Goal: Task Accomplishment & Management: Use online tool/utility

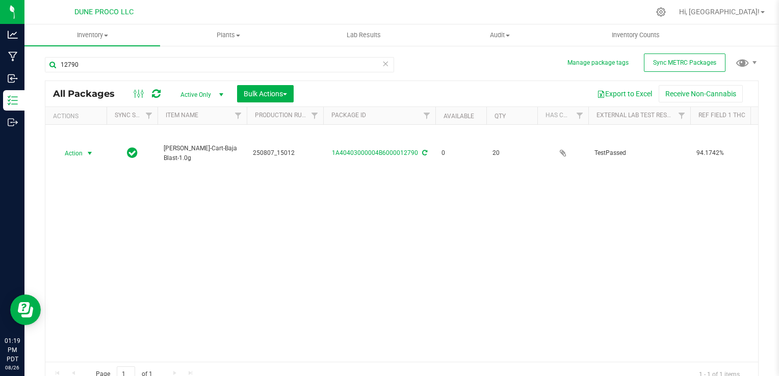
scroll to position [10, 0]
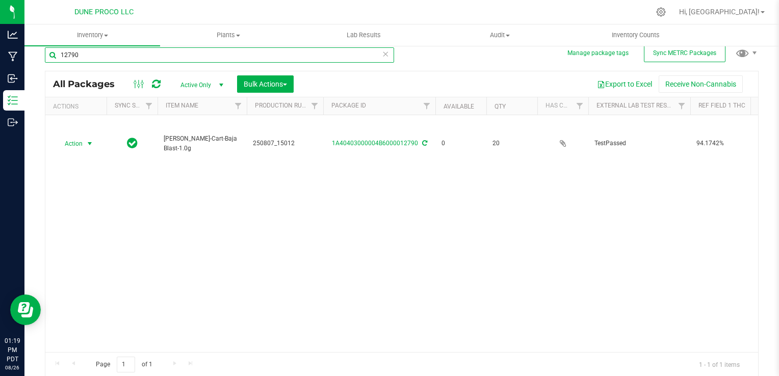
drag, startPoint x: 126, startPoint y: 50, endPoint x: 120, endPoint y: 55, distance: 7.2
click at [126, 50] on input "12790" at bounding box center [219, 54] width 349 height 15
click at [117, 59] on input "12790" at bounding box center [219, 54] width 349 height 15
type input "1"
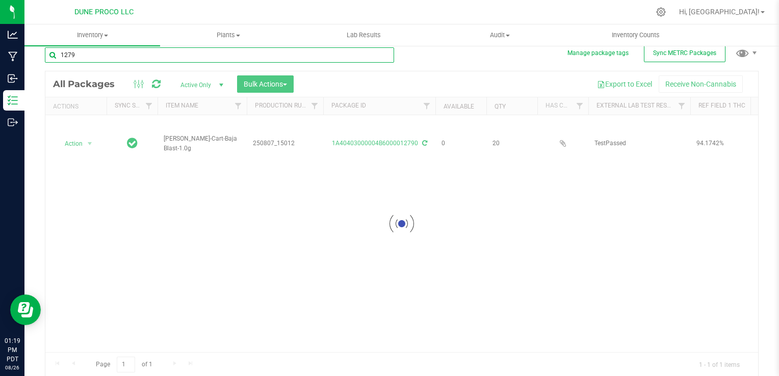
type input "12799"
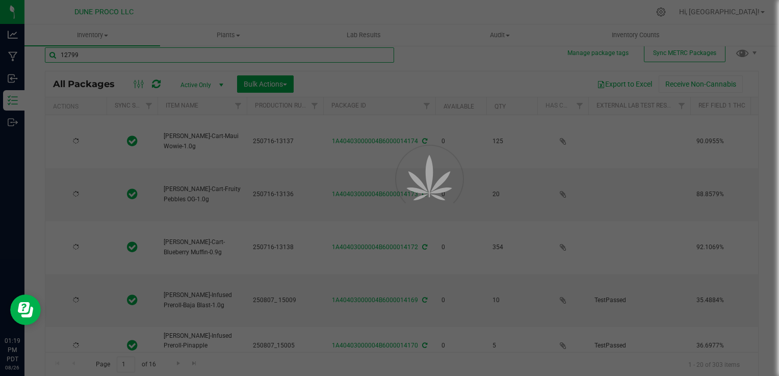
type input "[DATE]"
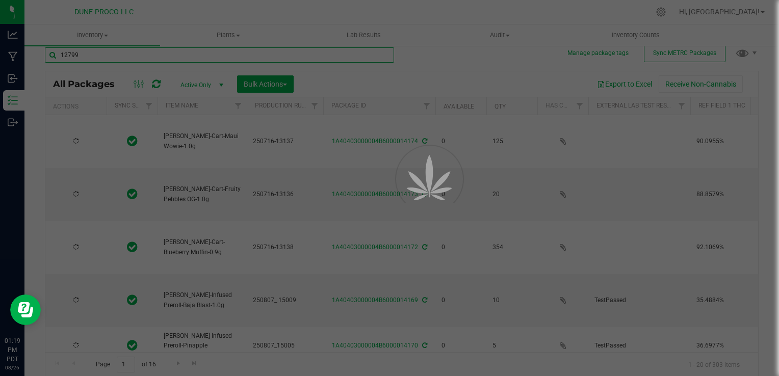
type input "[DATE]"
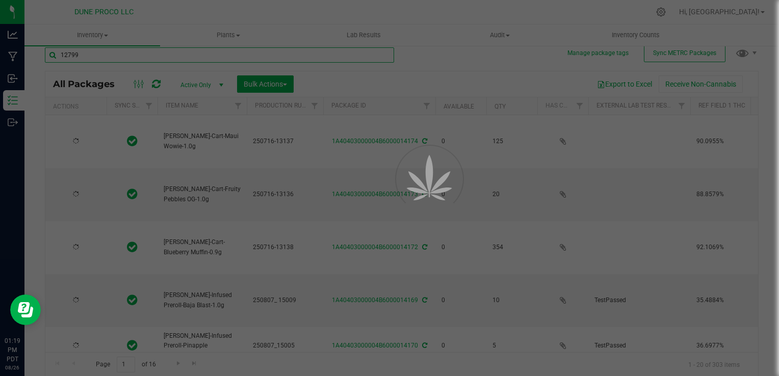
type input "[DATE]"
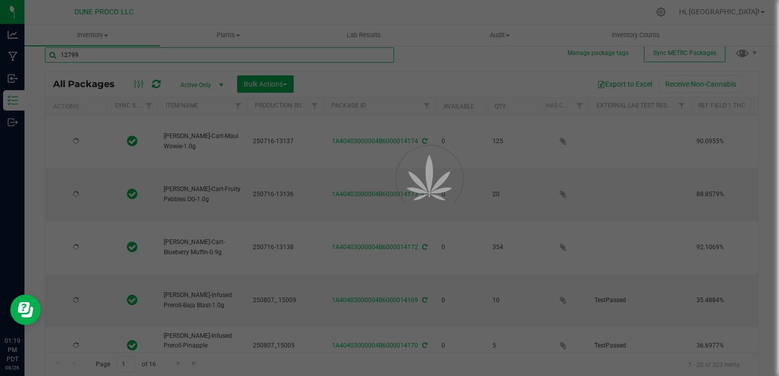
type input "[DATE]"
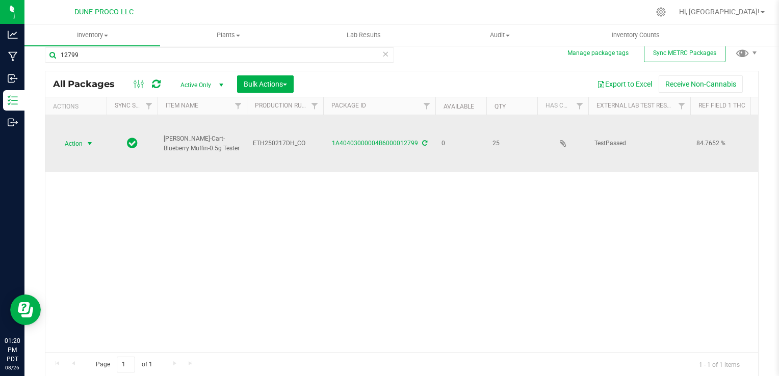
click at [70, 138] on span "Action" at bounding box center [70, 144] width 28 height 14
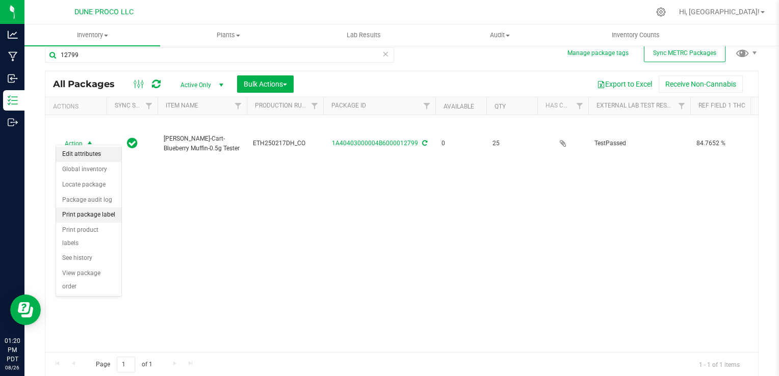
click at [85, 214] on li "Print package label" at bounding box center [88, 214] width 65 height 15
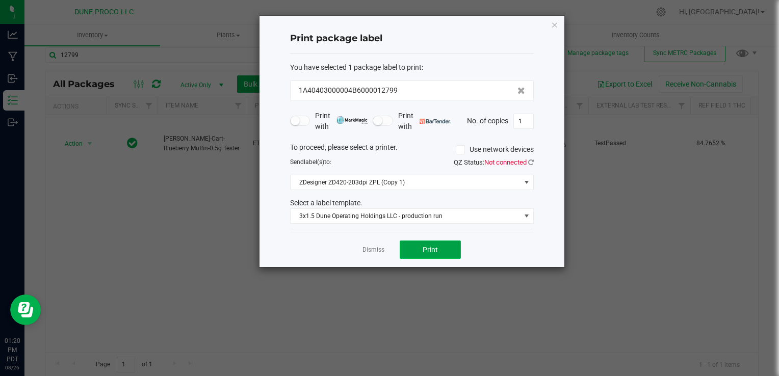
click at [436, 254] on button "Print" at bounding box center [430, 250] width 61 height 18
click at [777, 301] on ngb-modal-window "Print package label You have selected 1 package label to print : 1A40403000004B…" at bounding box center [393, 188] width 786 height 376
drag, startPoint x: 777, startPoint y: 301, endPoint x: 780, endPoint y: 385, distance: 84.2
click at [778, 376] on html "Analytics Manufacturing Inbound Inventory Outbound 01:38 PM PDT [DATE] 08/26 DU…" at bounding box center [389, 188] width 779 height 376
click at [374, 248] on link "Dismiss" at bounding box center [373, 250] width 22 height 9
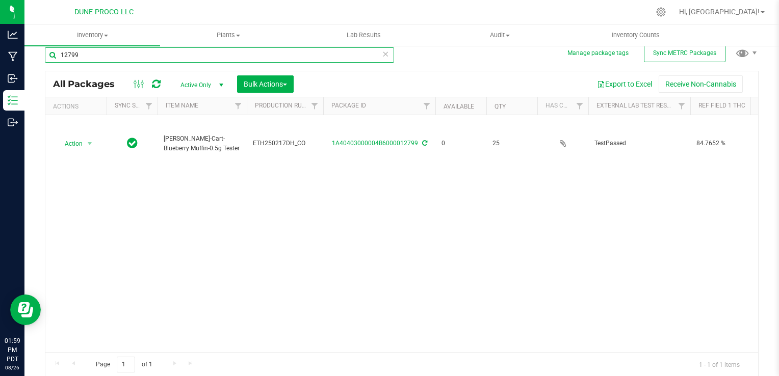
click at [210, 57] on input "12799" at bounding box center [219, 54] width 349 height 15
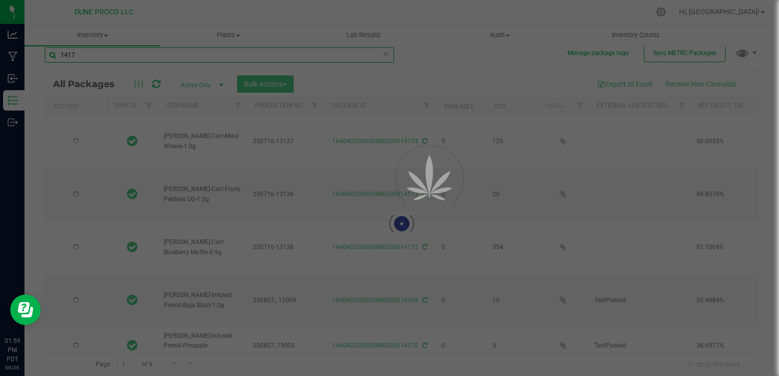
type input "14172"
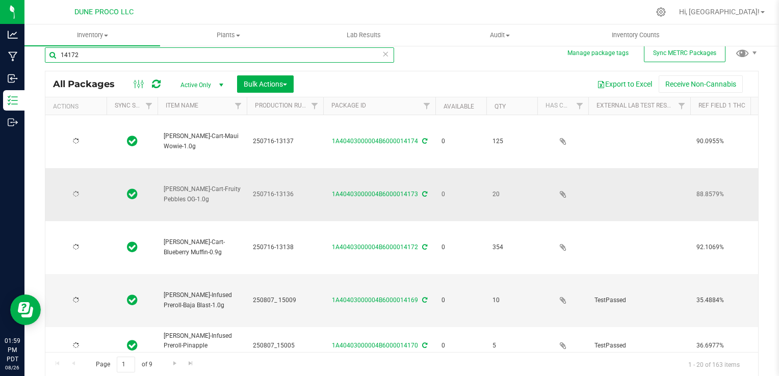
type input "[DATE]"
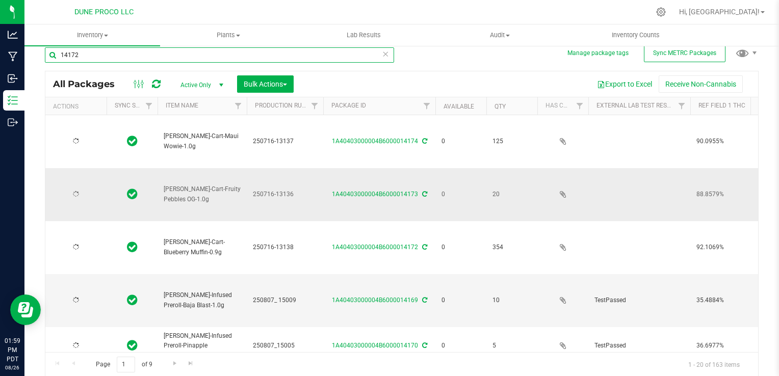
type input "[DATE]"
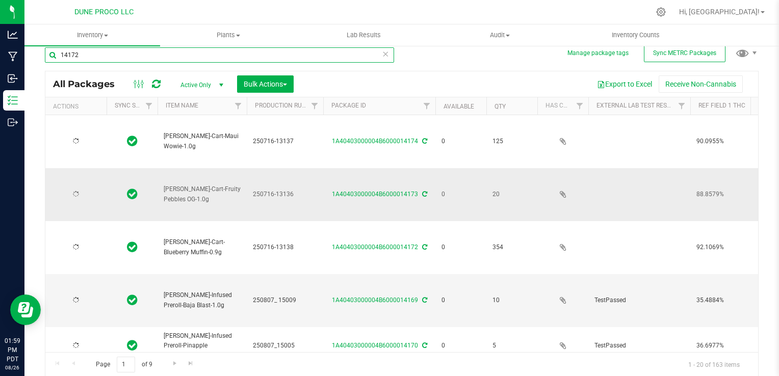
type input "[DATE]"
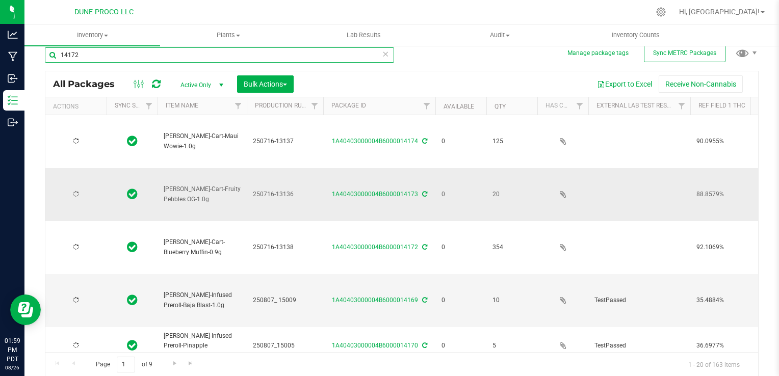
type input "[DATE]"
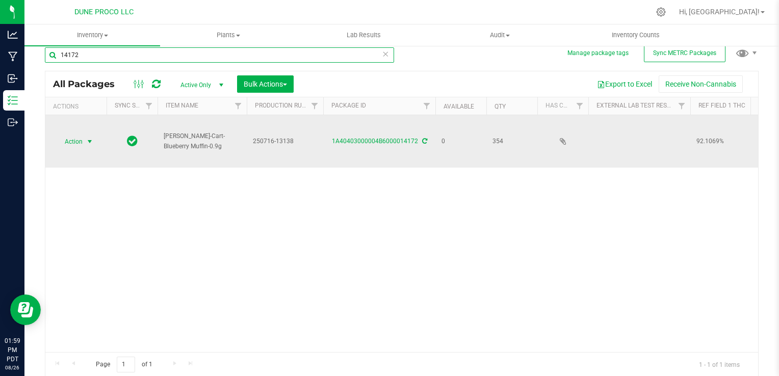
type input "14172"
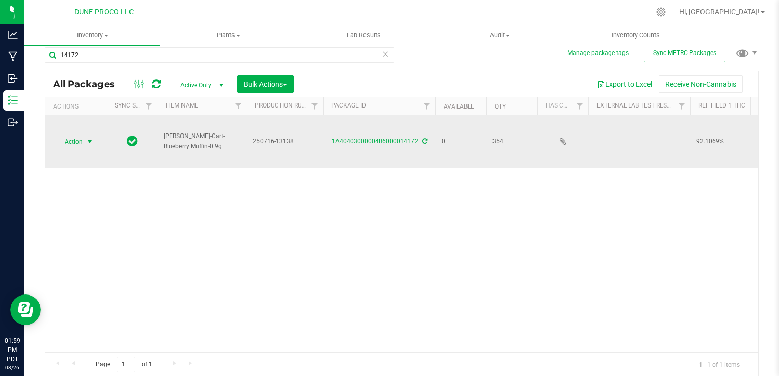
click at [67, 139] on span "Action" at bounding box center [70, 142] width 28 height 14
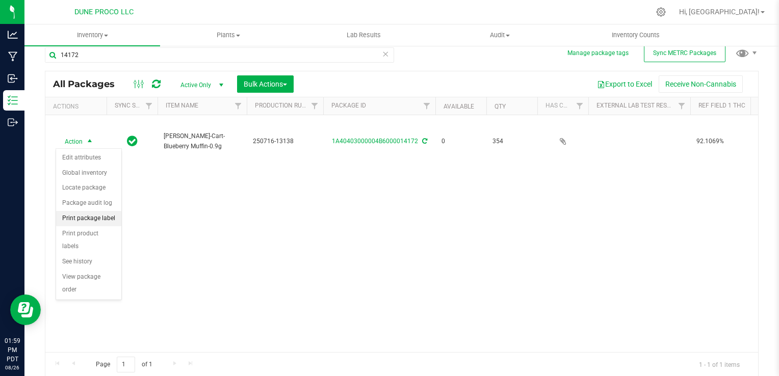
click at [76, 215] on li "Print package label" at bounding box center [88, 218] width 65 height 15
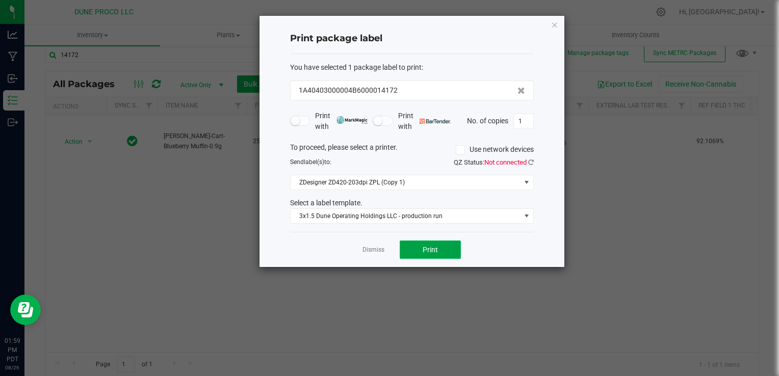
click at [445, 245] on button "Print" at bounding box center [430, 250] width 61 height 18
